Goal: Transaction & Acquisition: Purchase product/service

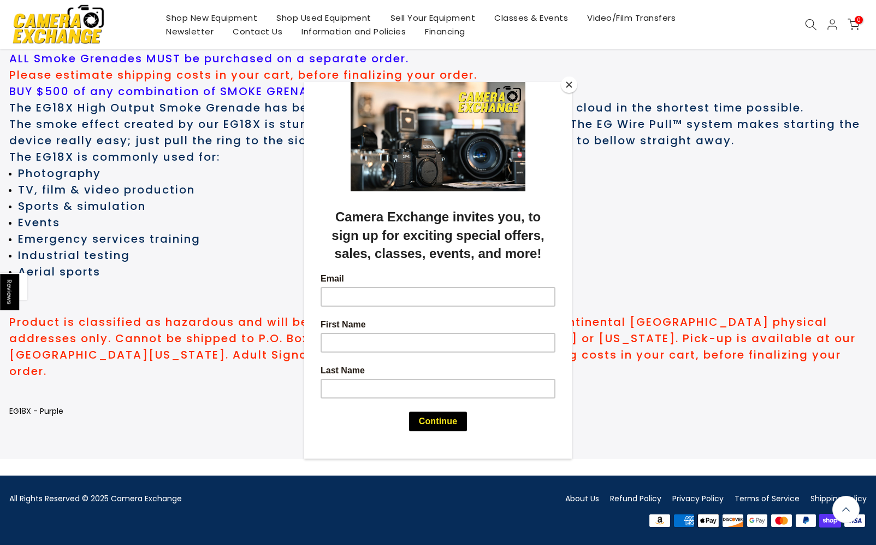
scroll to position [599, 0]
click at [571, 87] on button "Close" at bounding box center [569, 84] width 16 height 16
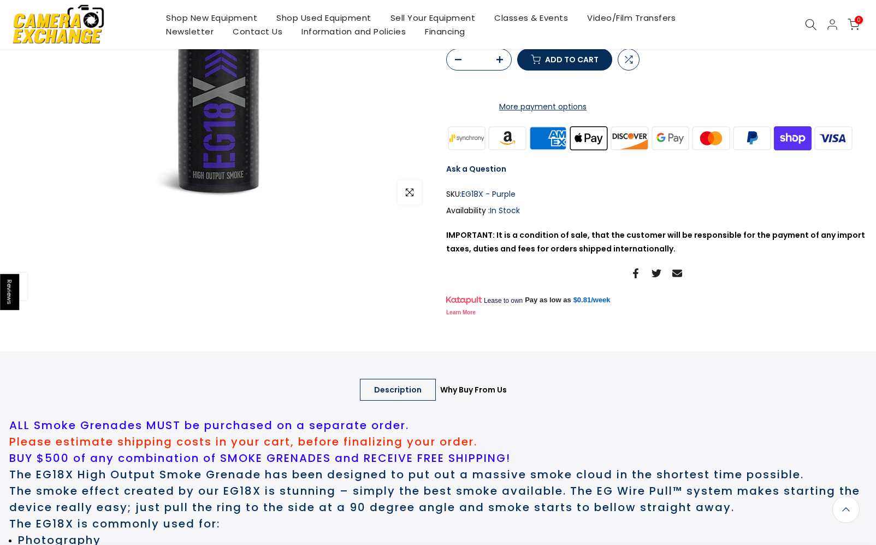
scroll to position [206, 0]
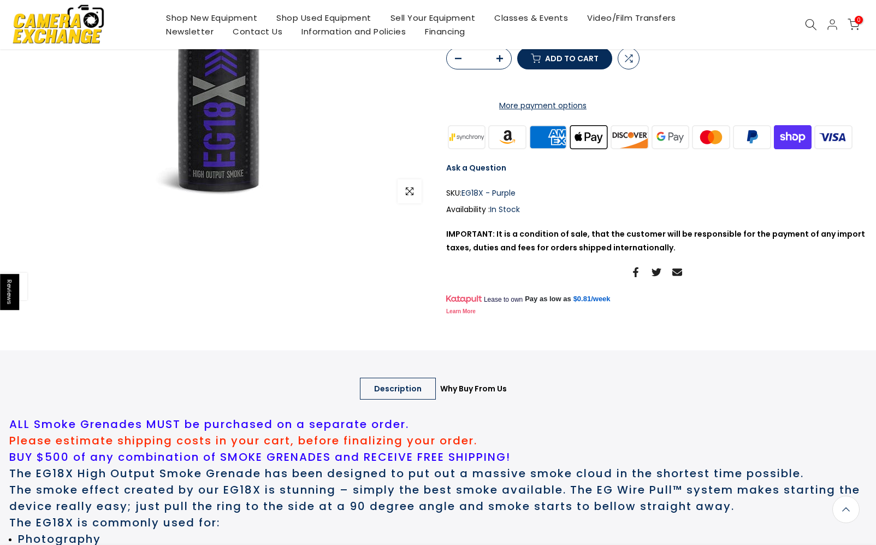
click at [501, 62] on icon "button" at bounding box center [500, 58] width 7 height 7
type input "*"
click at [501, 62] on icon "button" at bounding box center [500, 58] width 7 height 7
type input "*"
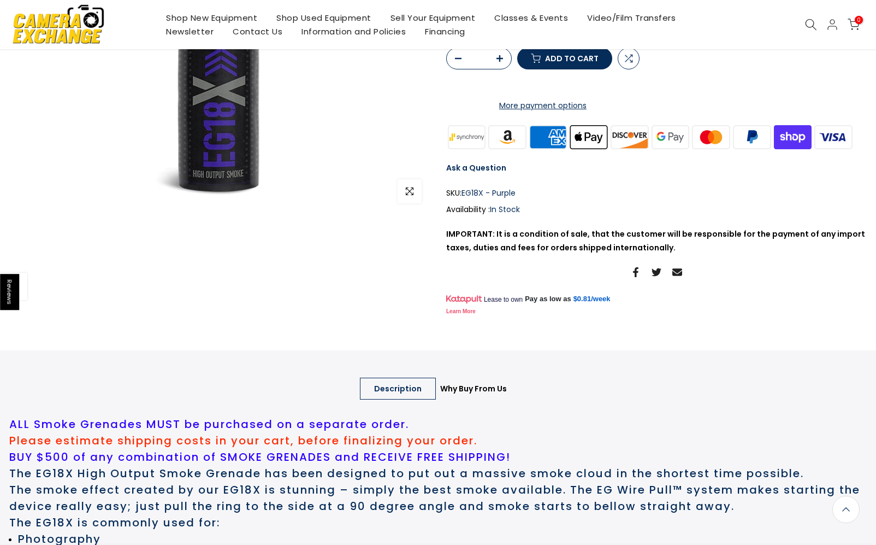
type input "*"
click at [501, 62] on icon "button" at bounding box center [500, 58] width 7 height 7
type input "*"
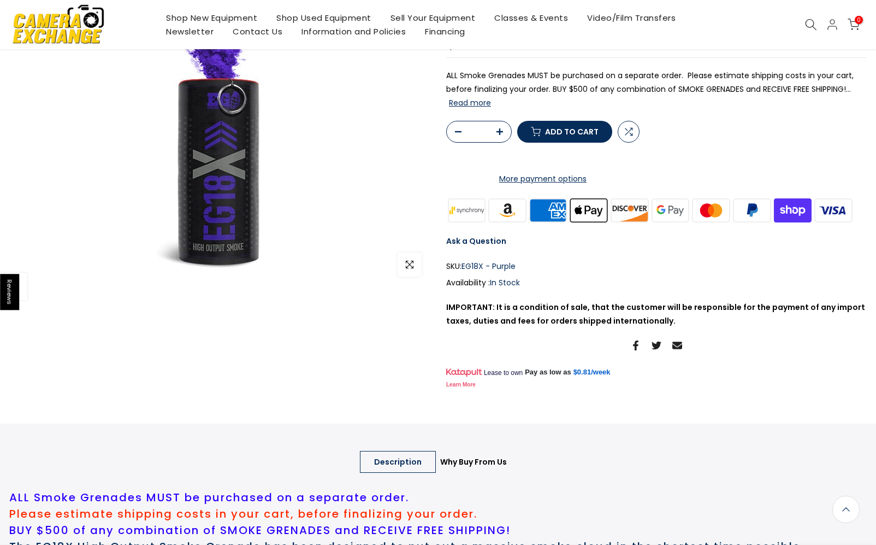
click at [448, 163] on shop-pay-wallet-button at bounding box center [447, 157] width 2 height 11
